Goal: Task Accomplishment & Management: Use online tool/utility

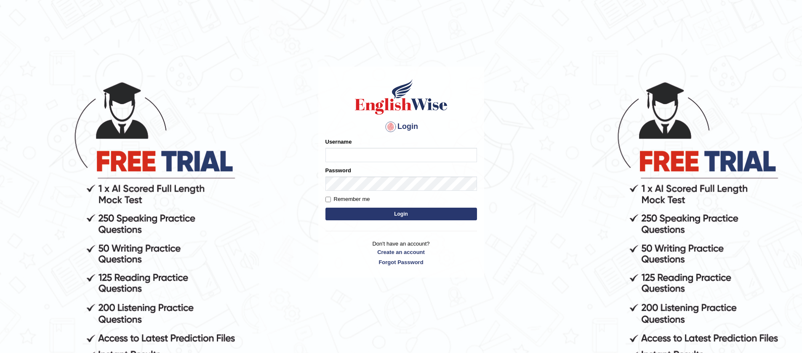
type input "jiwan_parramatta"
click at [325, 208] on button "Login" at bounding box center [401, 214] width 152 height 13
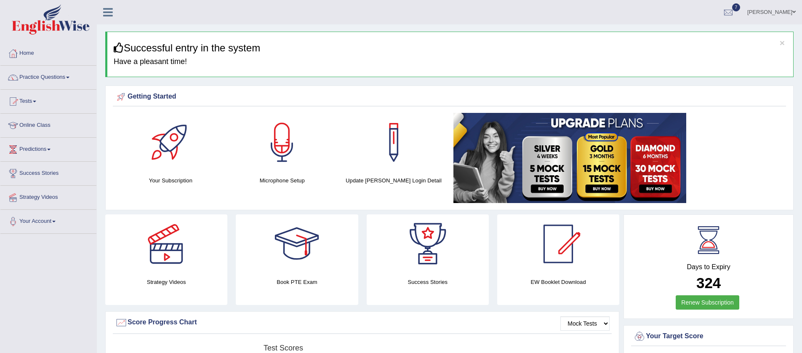
click at [36, 101] on link "Tests" at bounding box center [48, 100] width 96 height 21
click at [53, 136] on link "Take Mock Test" at bounding box center [55, 135] width 79 height 15
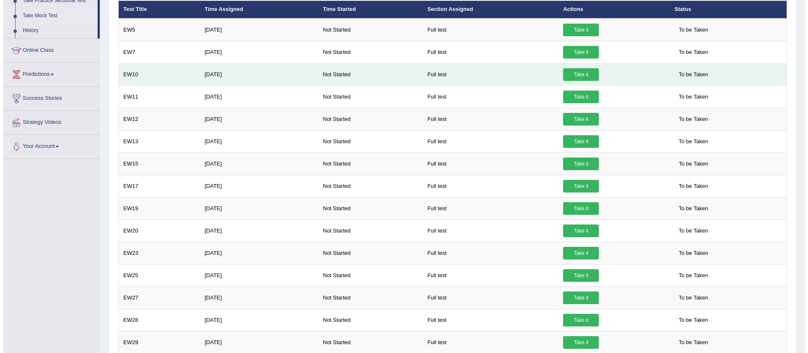
scroll to position [143, 0]
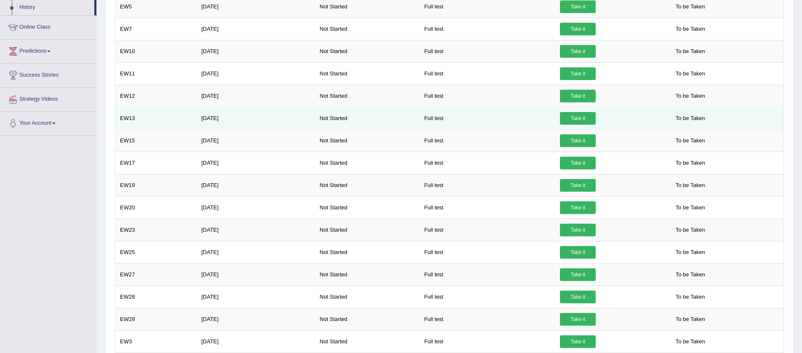
click at [568, 120] on link "Take it" at bounding box center [578, 118] width 36 height 13
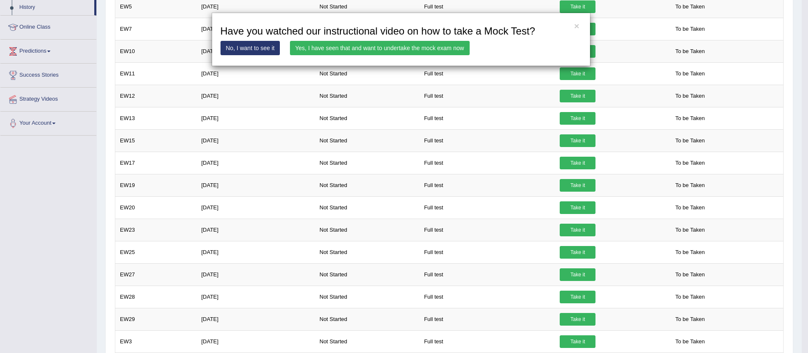
click at [323, 46] on link "Yes, I have seen that and want to undertake the mock exam now" at bounding box center [380, 48] width 180 height 14
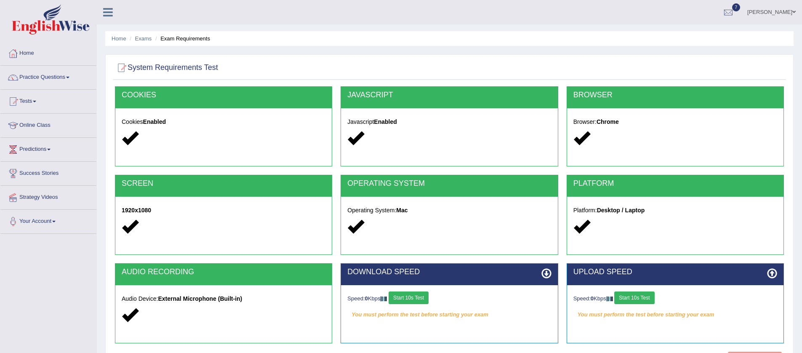
click at [409, 293] on button "Start 10s Test" at bounding box center [409, 297] width 40 height 13
click at [625, 299] on button "Start 10s Test" at bounding box center [634, 297] width 40 height 13
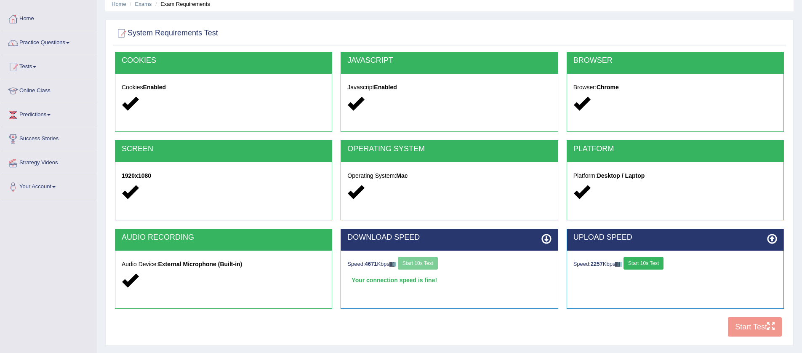
scroll to position [89, 0]
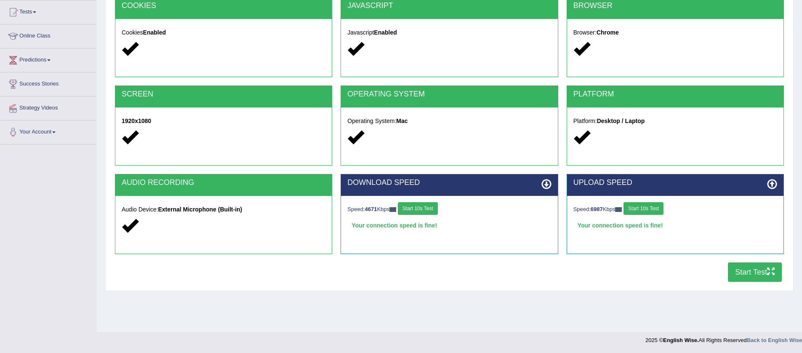
click at [741, 272] on button "Start Test" at bounding box center [755, 271] width 54 height 19
